Goal: Find specific page/section: Find specific page/section

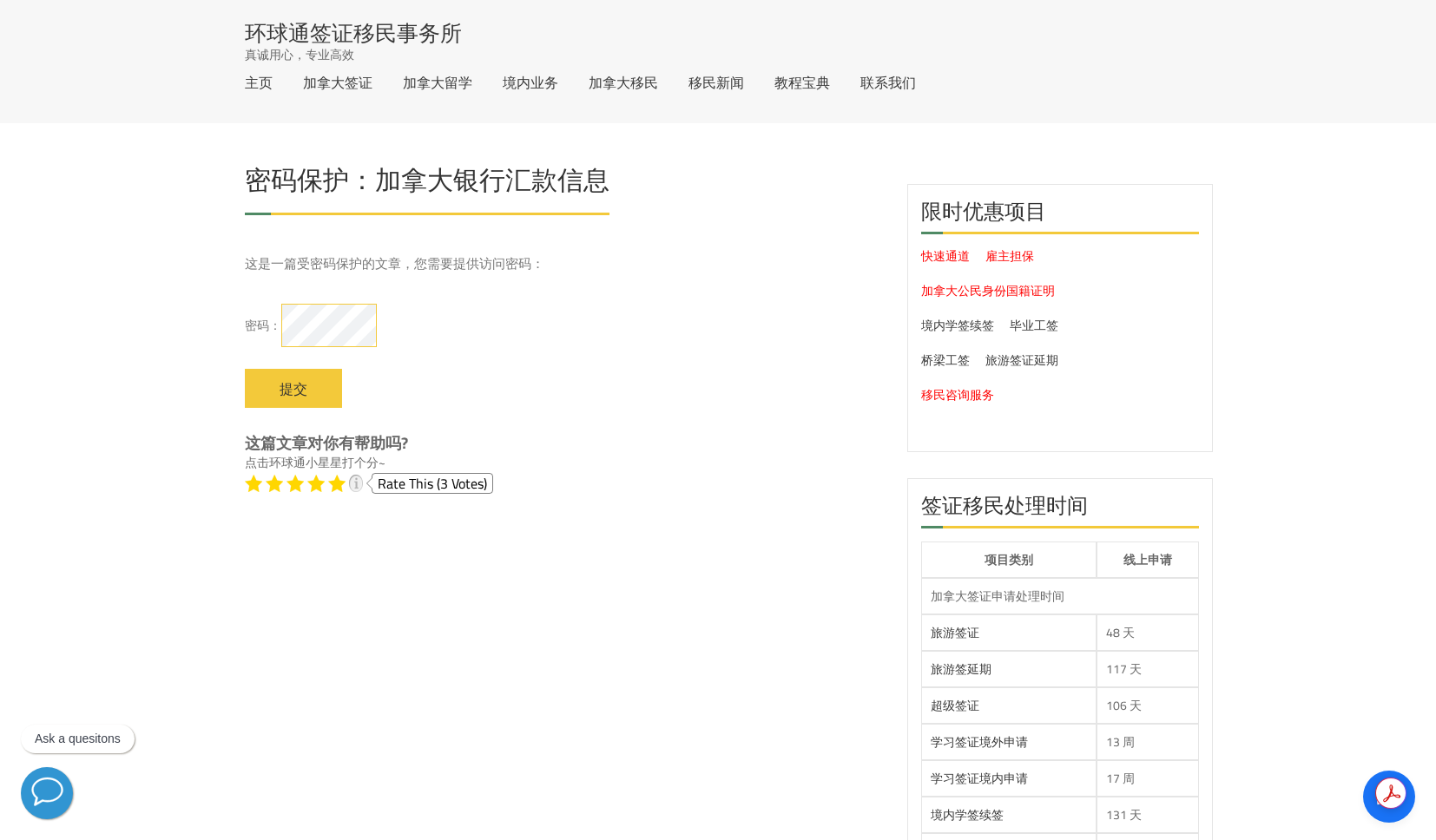
click at [245, 369] on input "提交" at bounding box center [293, 389] width 97 height 40
click at [768, 324] on label "密码：" at bounding box center [563, 323] width 637 height 74
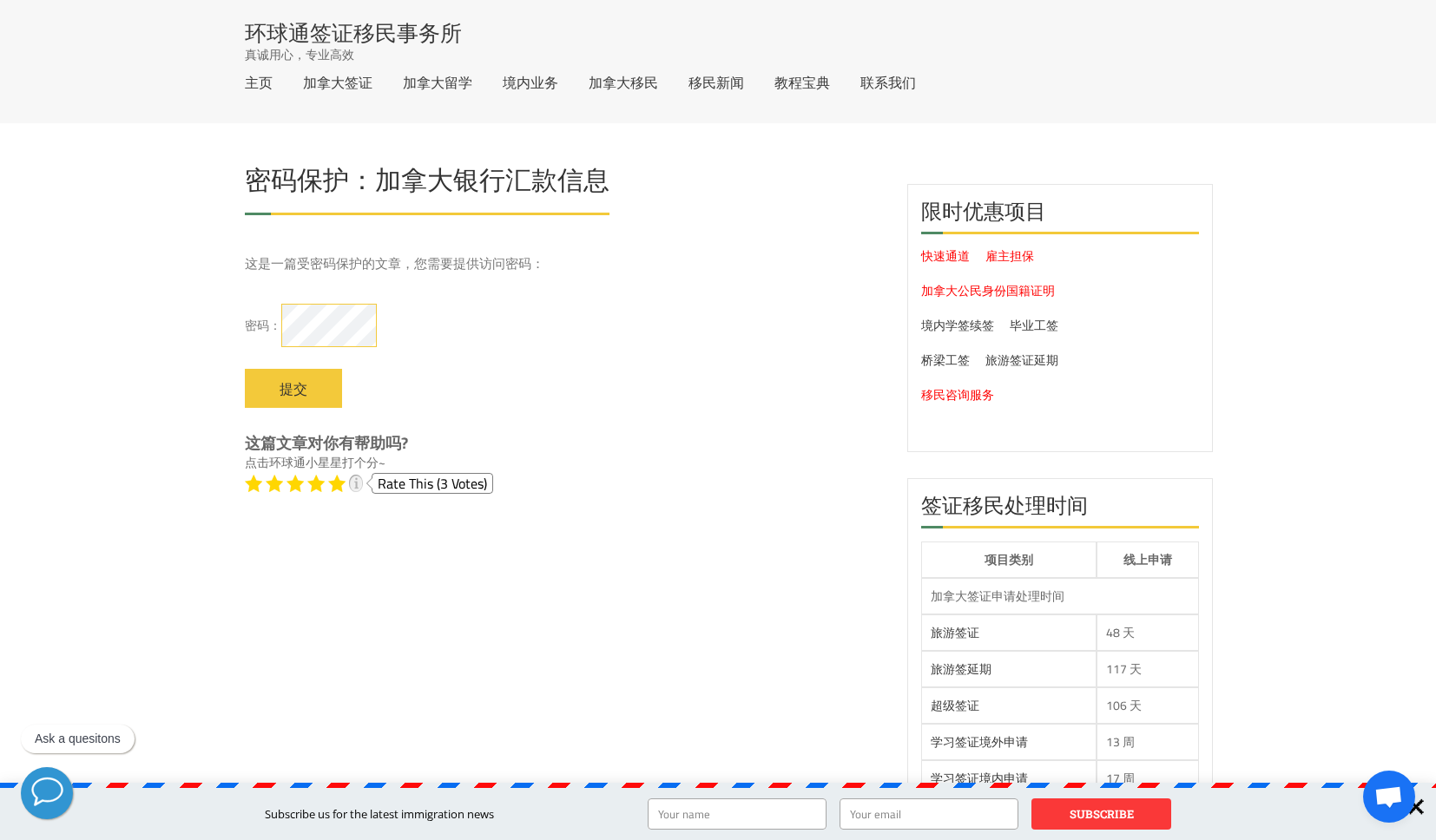
click at [601, 317] on label "密码：" at bounding box center [563, 323] width 637 height 74
click at [519, 187] on h1 "密码保护：加拿大银行汇款信息" at bounding box center [427, 184] width 365 height 36
click at [474, 256] on p "这是一篇受密码保护的文章，您需要提供访问密码：" at bounding box center [563, 264] width 637 height 19
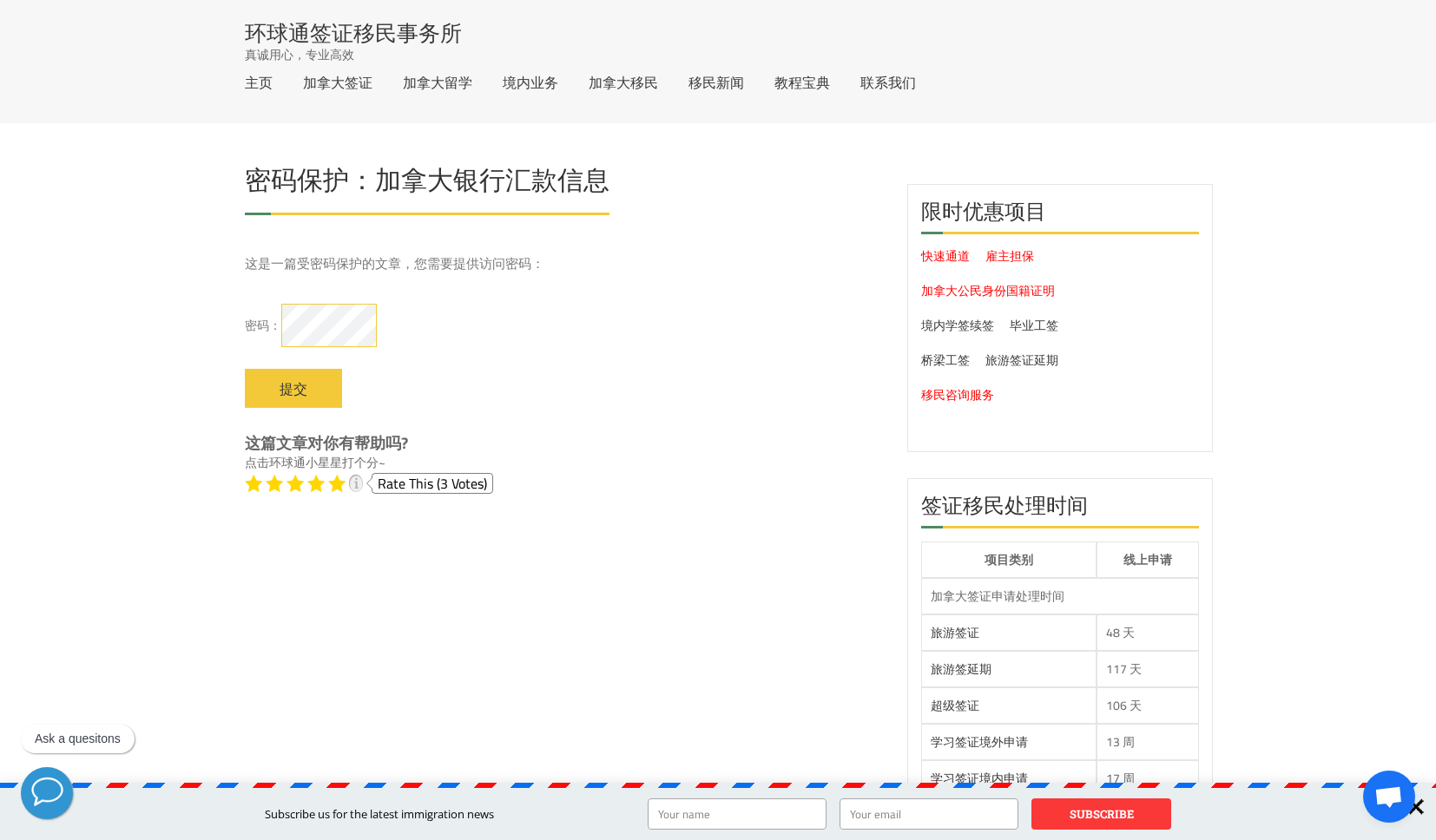
click at [474, 256] on p "这是一篇受密码保护的文章，您需要提供访问密码：" at bounding box center [563, 264] width 637 height 19
click at [705, 312] on label "密码：" at bounding box center [563, 323] width 637 height 74
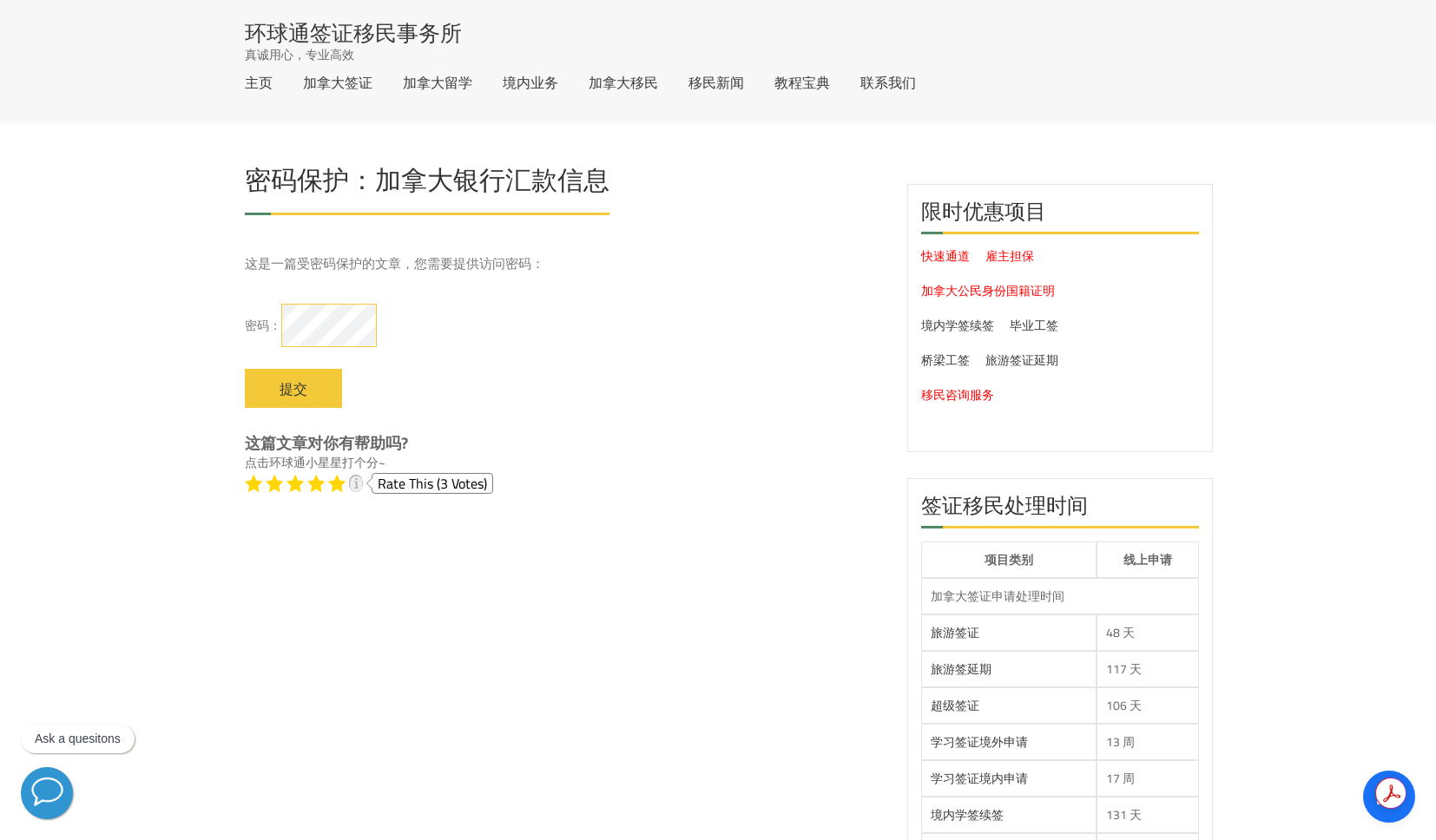
click at [726, 349] on label "密码：" at bounding box center [563, 323] width 637 height 74
click at [245, 369] on input "提交" at bounding box center [293, 389] width 97 height 40
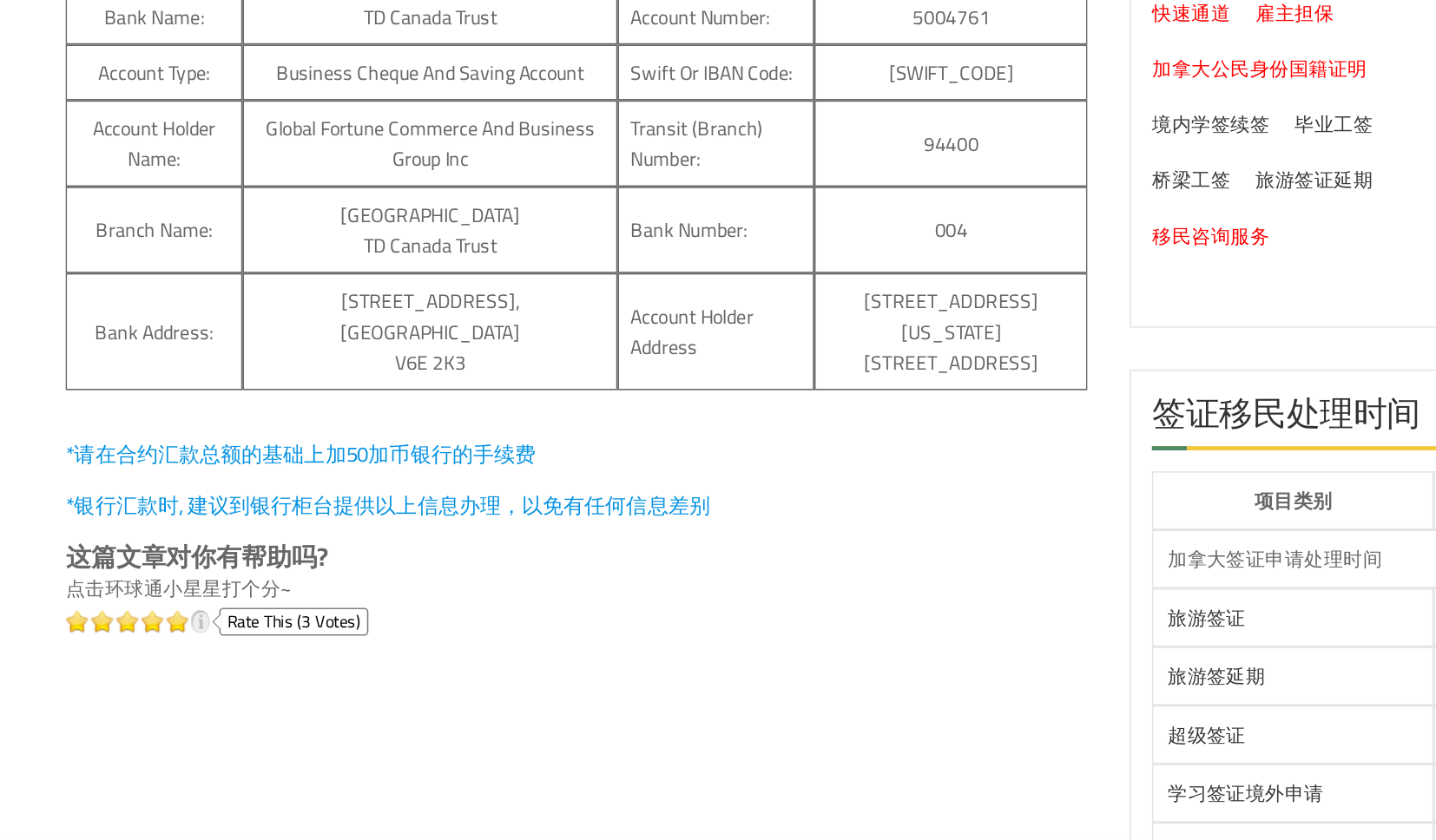
scroll to position [12, 0]
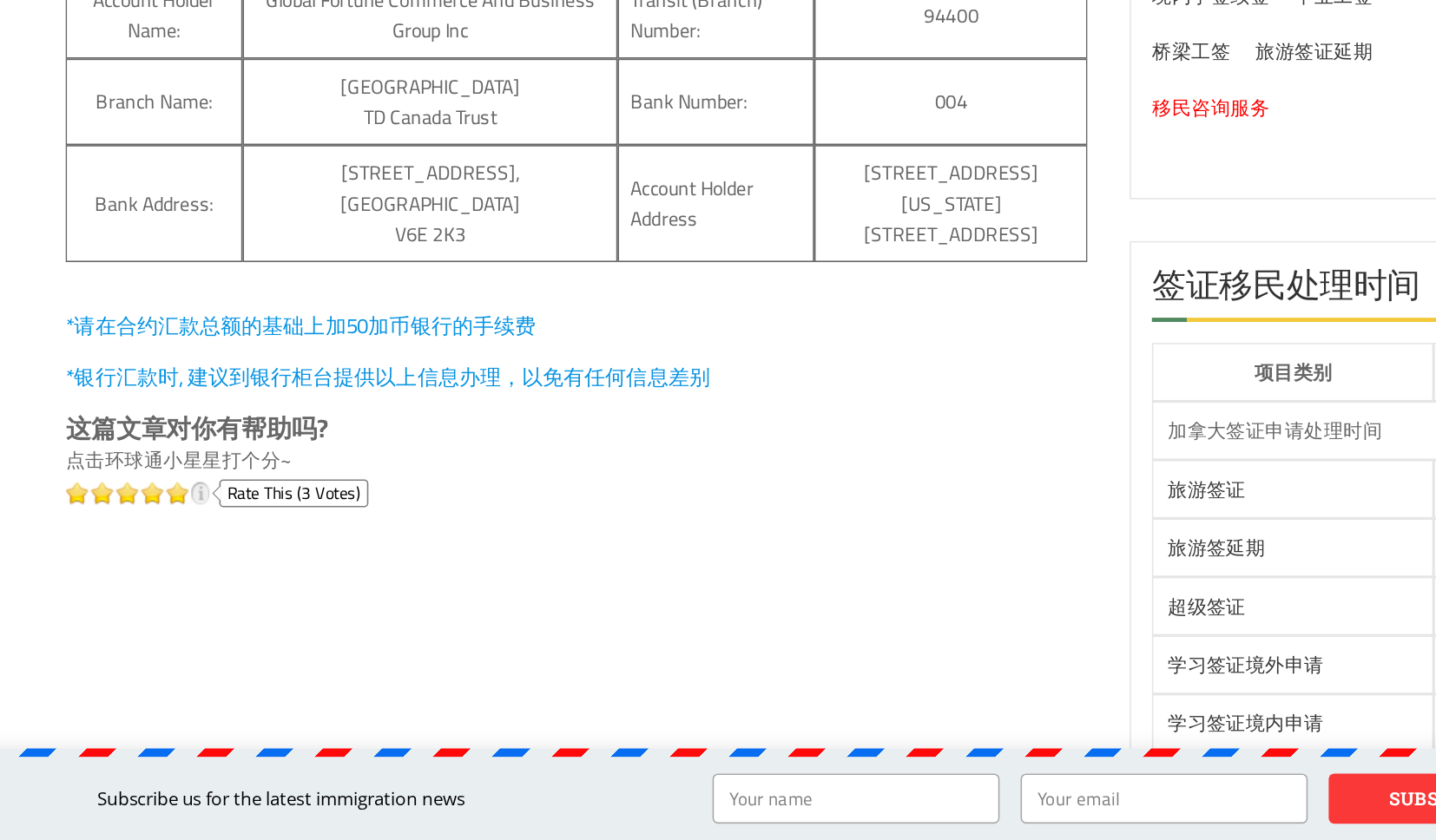
click at [656, 526] on p "*请在合约汇款总额的基础上加50加币银行的手续费" at bounding box center [563, 520] width 637 height 19
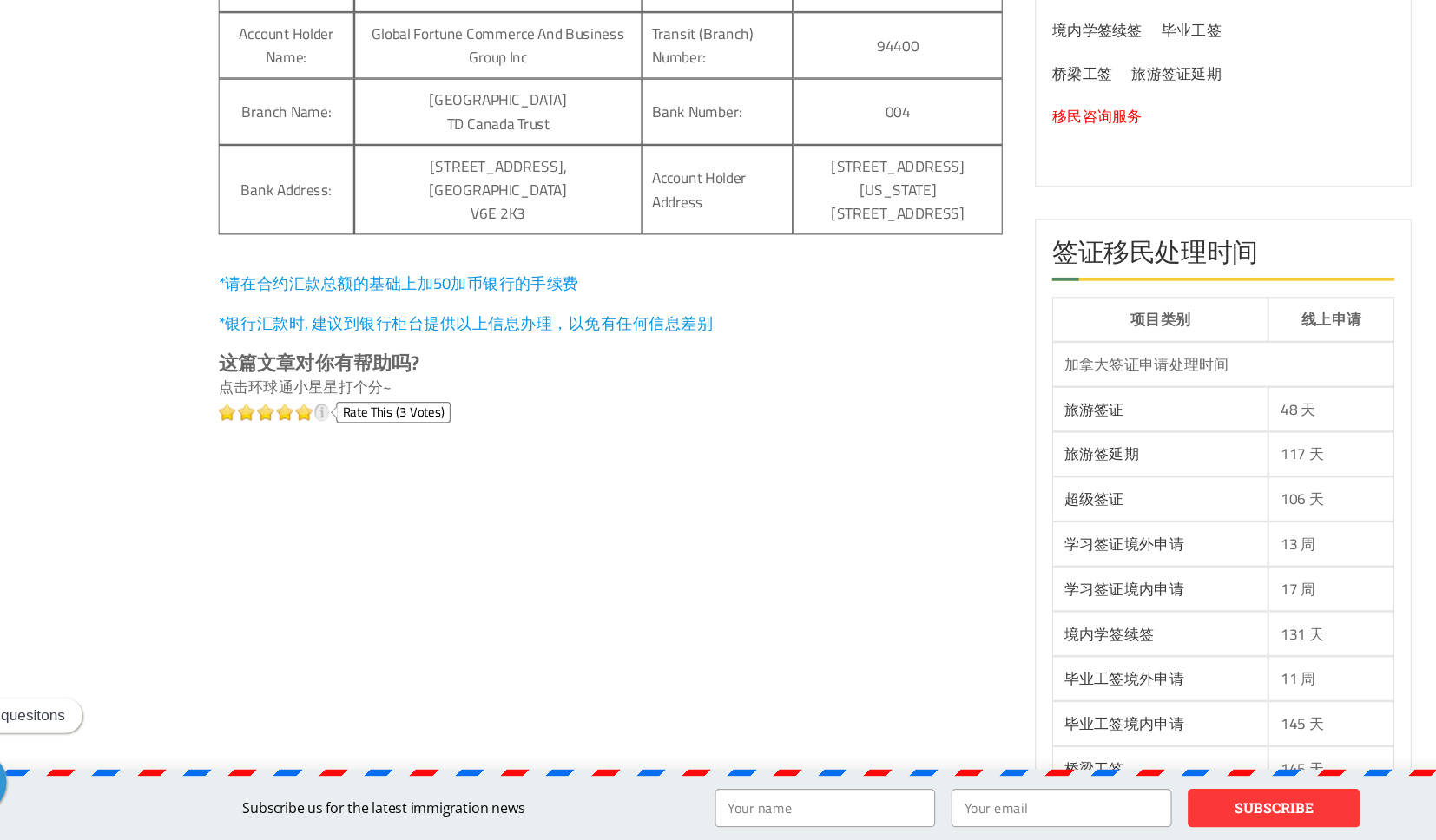
scroll to position [0, 0]
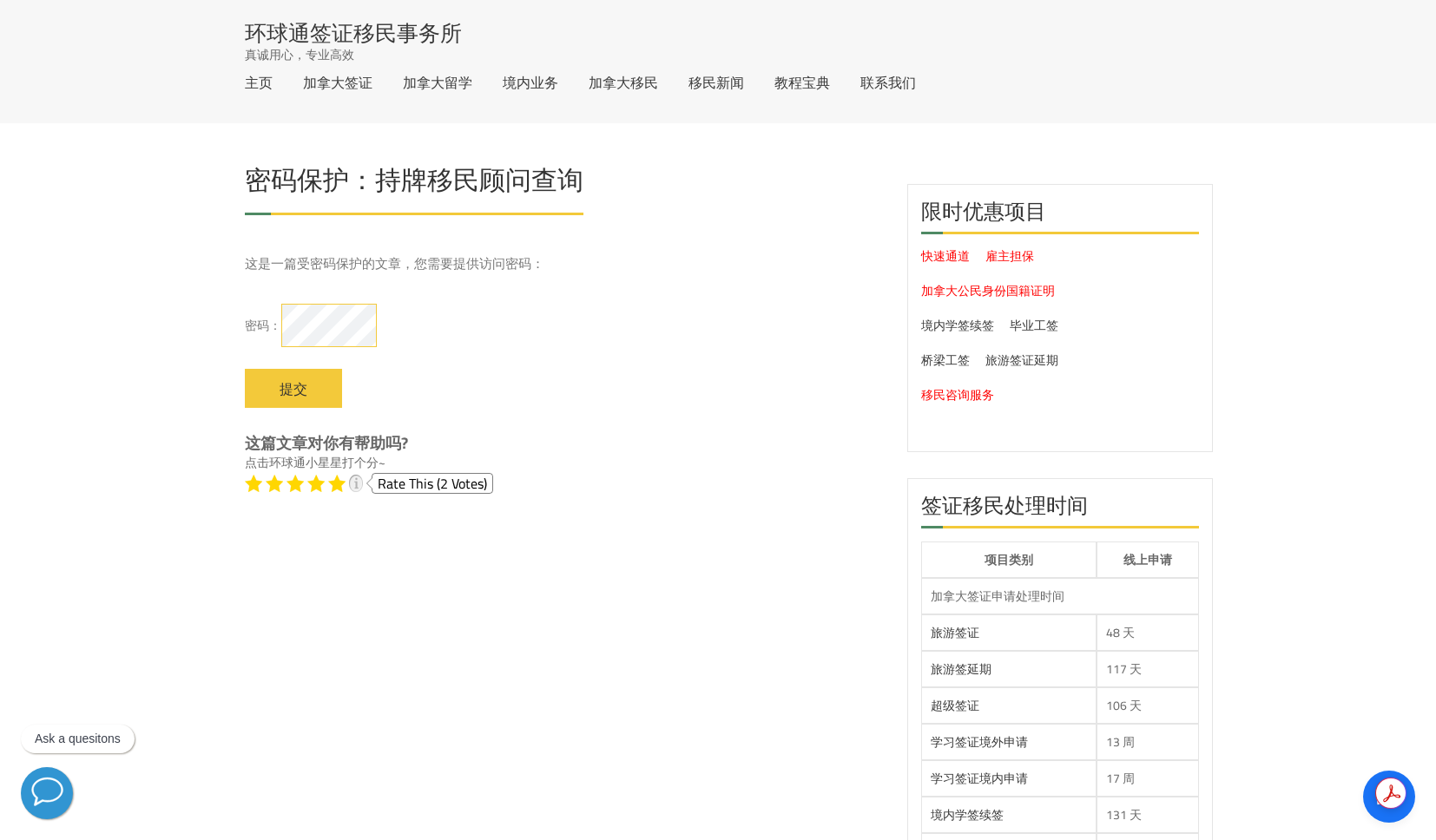
click at [245, 369] on input "提交" at bounding box center [293, 389] width 97 height 40
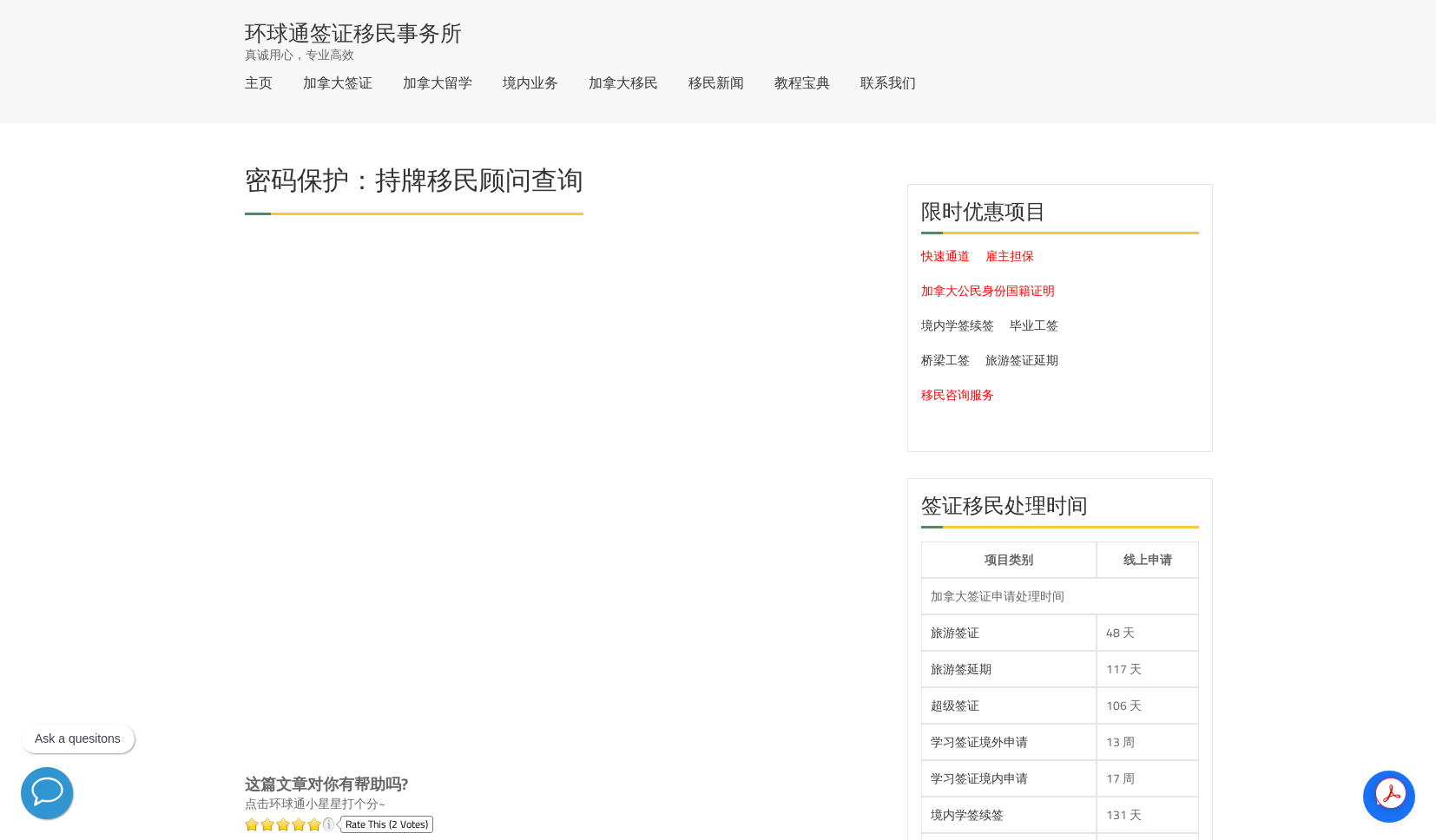
click at [665, 158] on header "密码保护：持牌移民顾问查询" at bounding box center [563, 200] width 637 height 83
